Goal: Find specific page/section: Find specific page/section

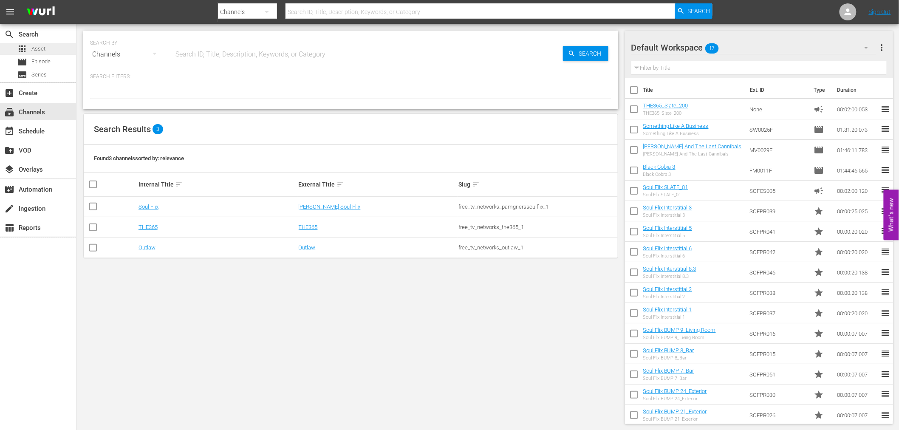
click at [42, 46] on span "Asset" at bounding box center [38, 49] width 14 height 8
